Goal: Browse casually

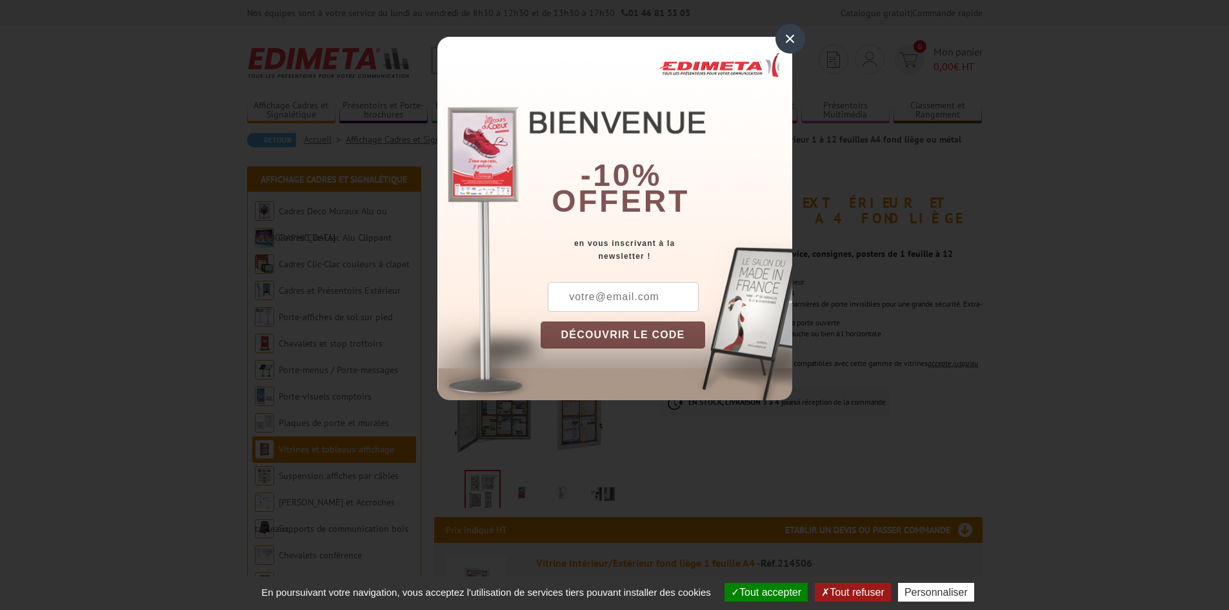
click at [779, 42] on div "×" at bounding box center [790, 39] width 30 height 30
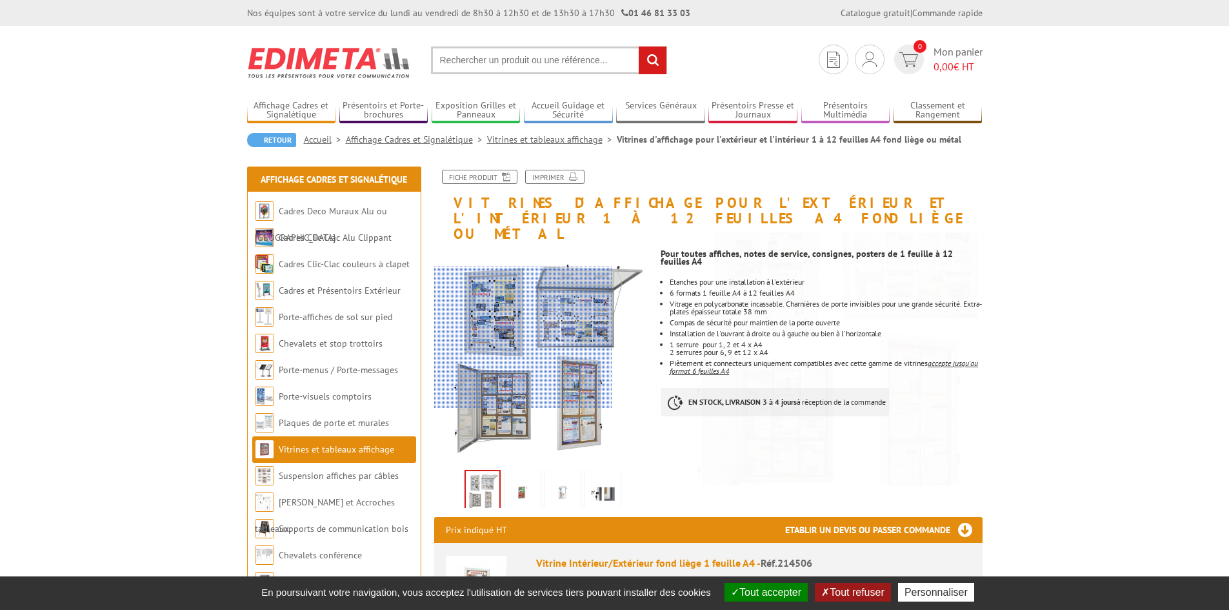
click at [521, 336] on div at bounding box center [523, 337] width 178 height 142
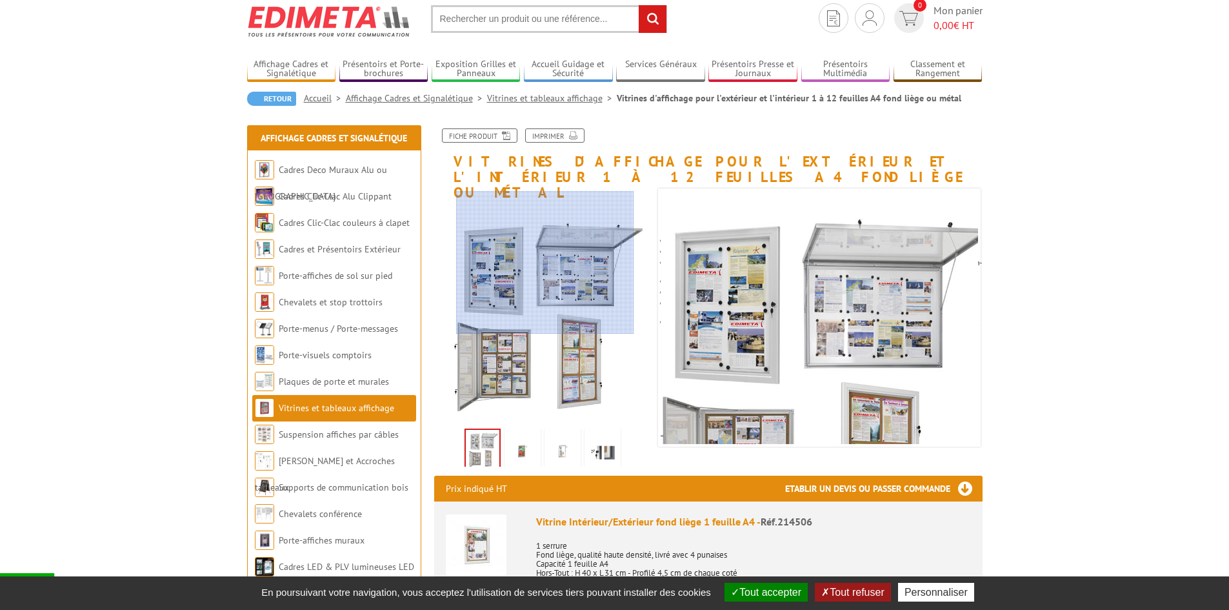
scroll to position [65, 0]
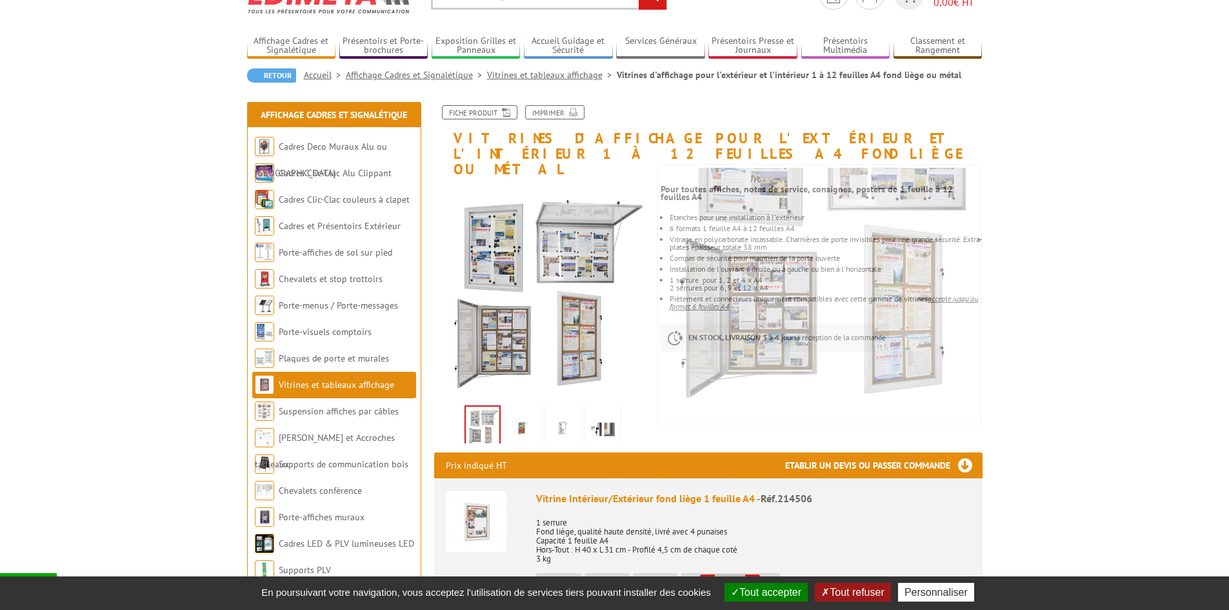
click at [519, 410] on img at bounding box center [522, 428] width 31 height 40
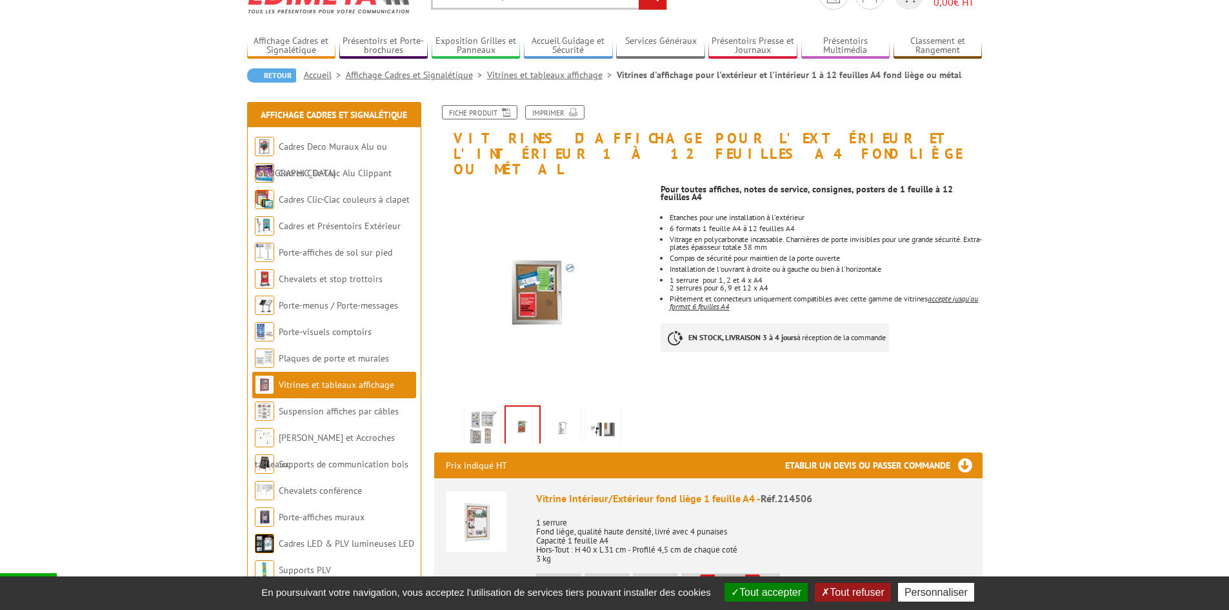
click at [517, 406] on img at bounding box center [523, 426] width 34 height 40
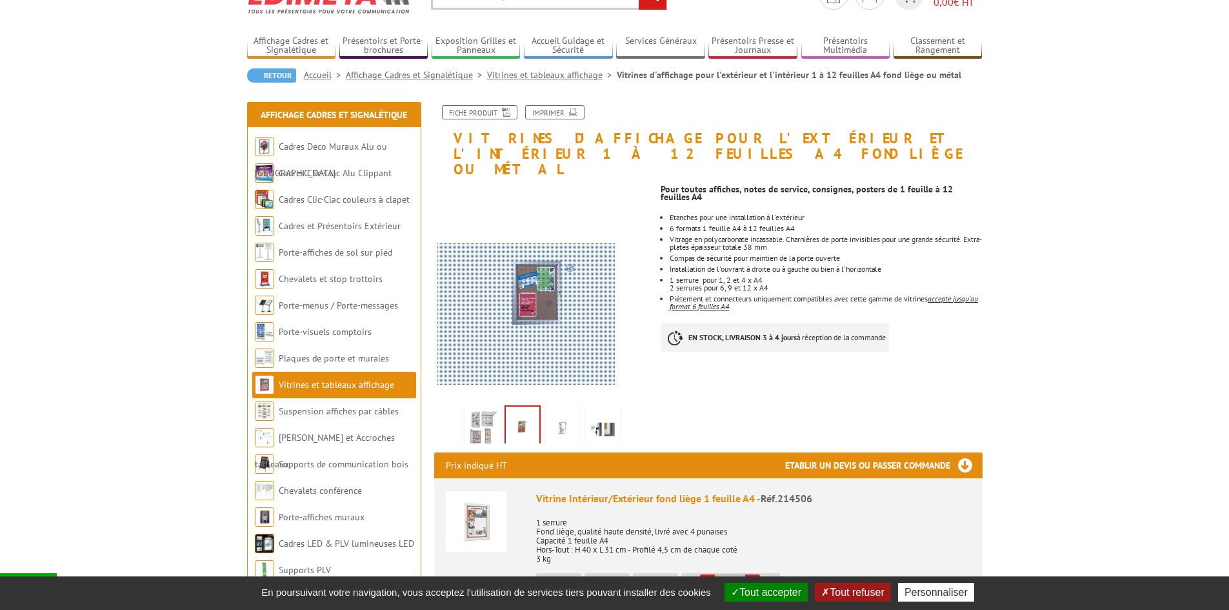
click at [532, 277] on div at bounding box center [526, 314] width 178 height 142
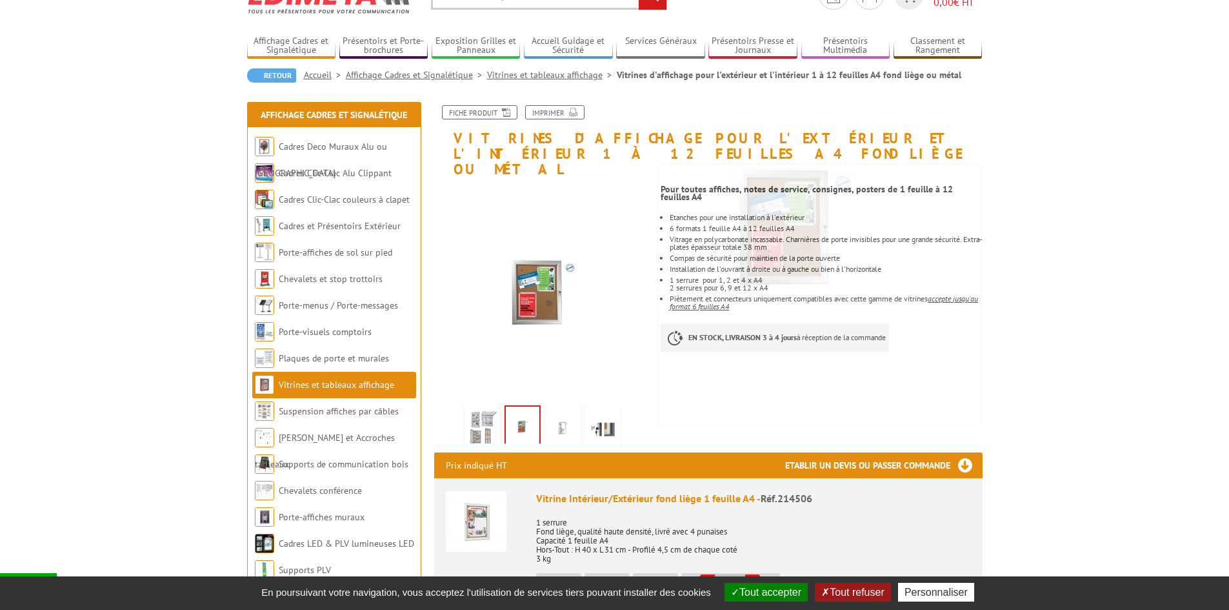
click at [556, 408] on img at bounding box center [562, 428] width 31 height 40
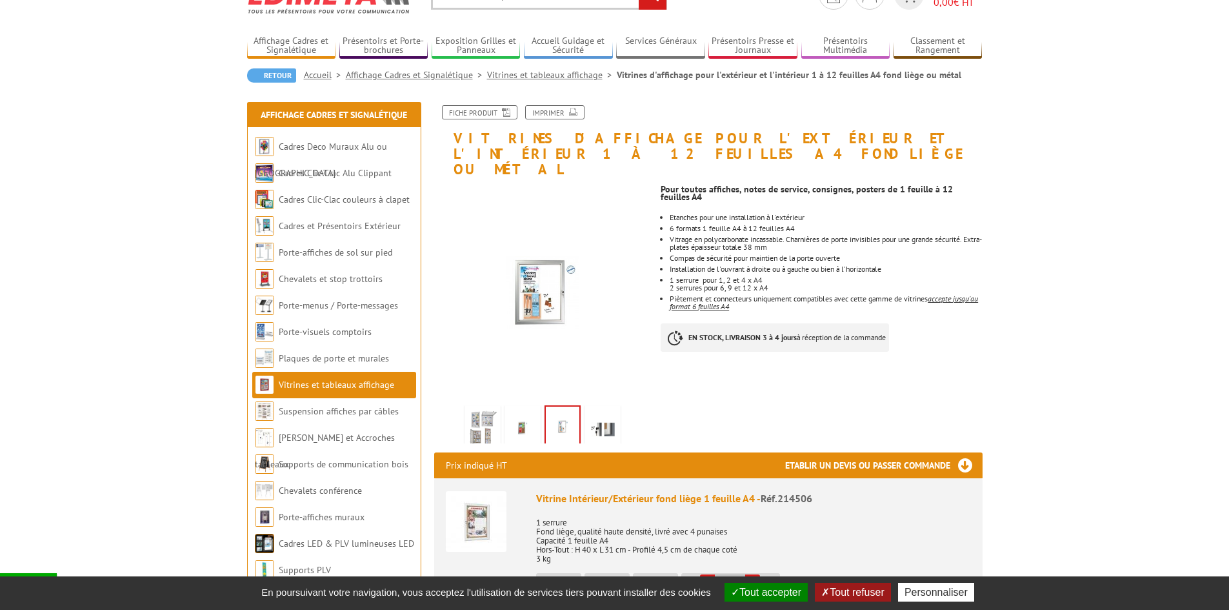
click at [599, 408] on img at bounding box center [602, 428] width 31 height 40
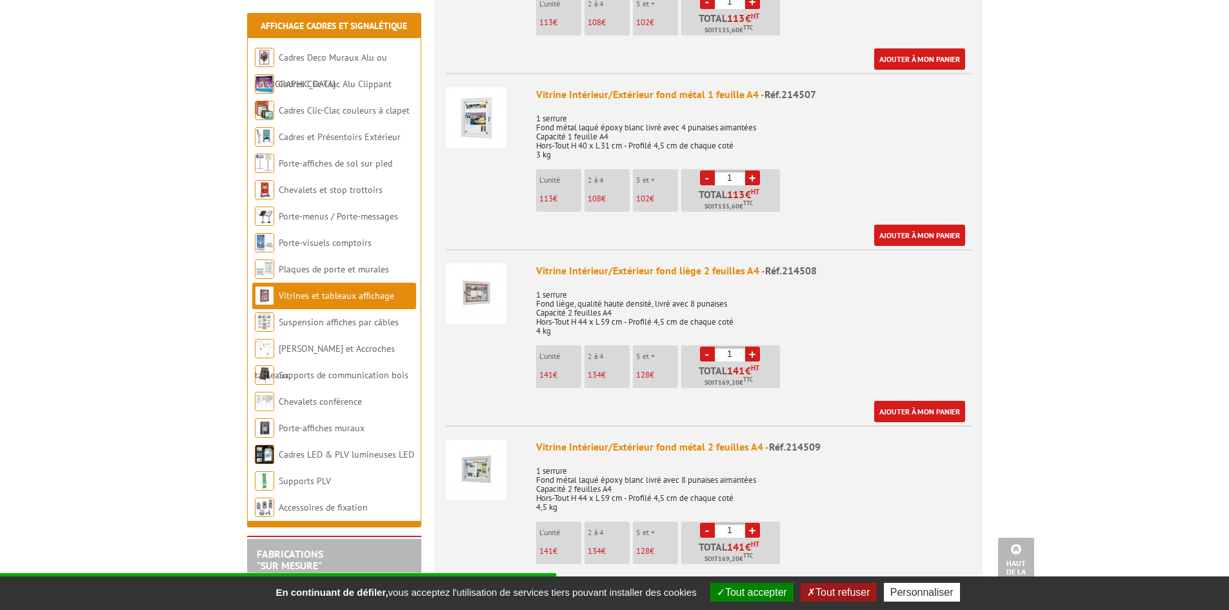
scroll to position [645, 0]
click at [475, 279] on img at bounding box center [476, 293] width 61 height 61
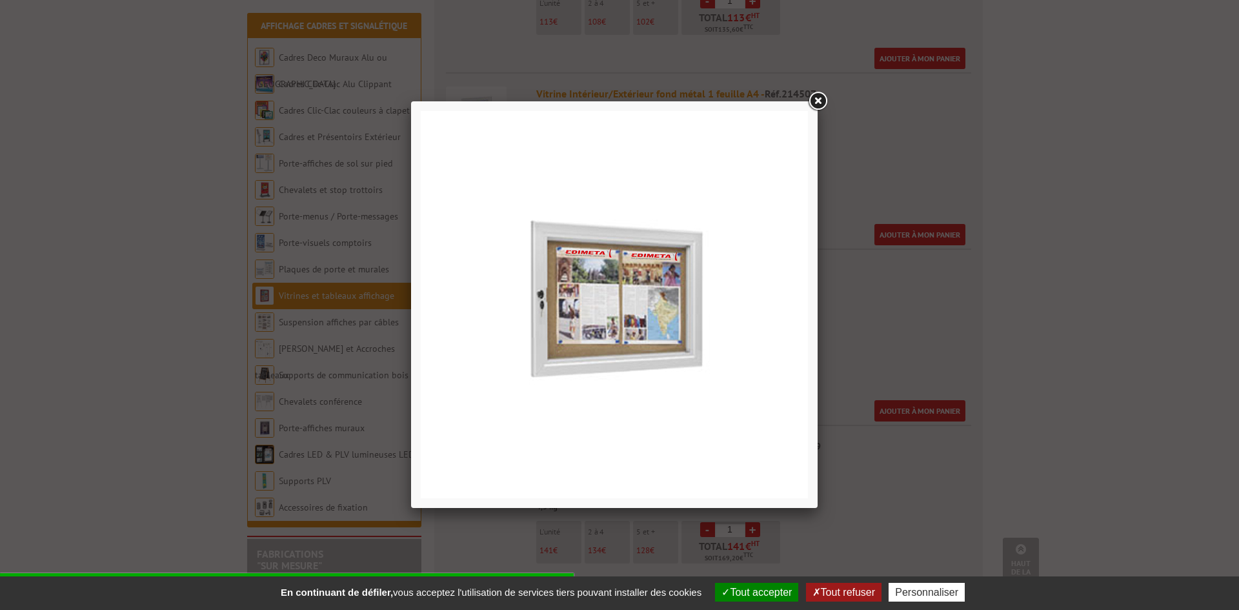
click at [817, 99] on link at bounding box center [817, 101] width 23 height 23
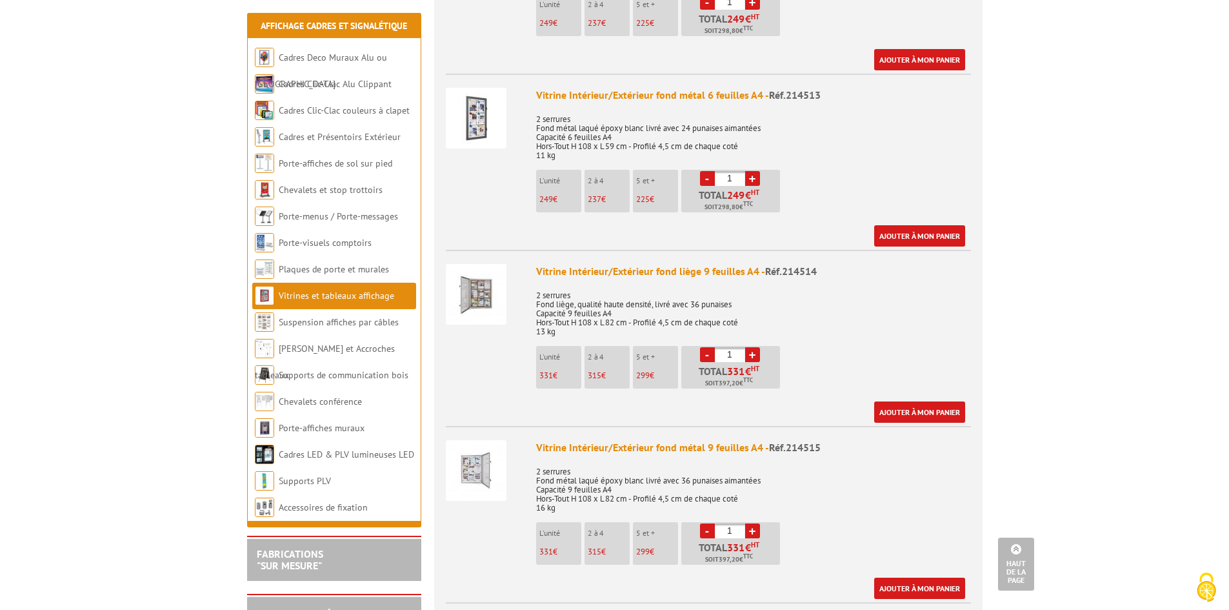
scroll to position [1677, 0]
